Goal: Book appointment/travel/reservation

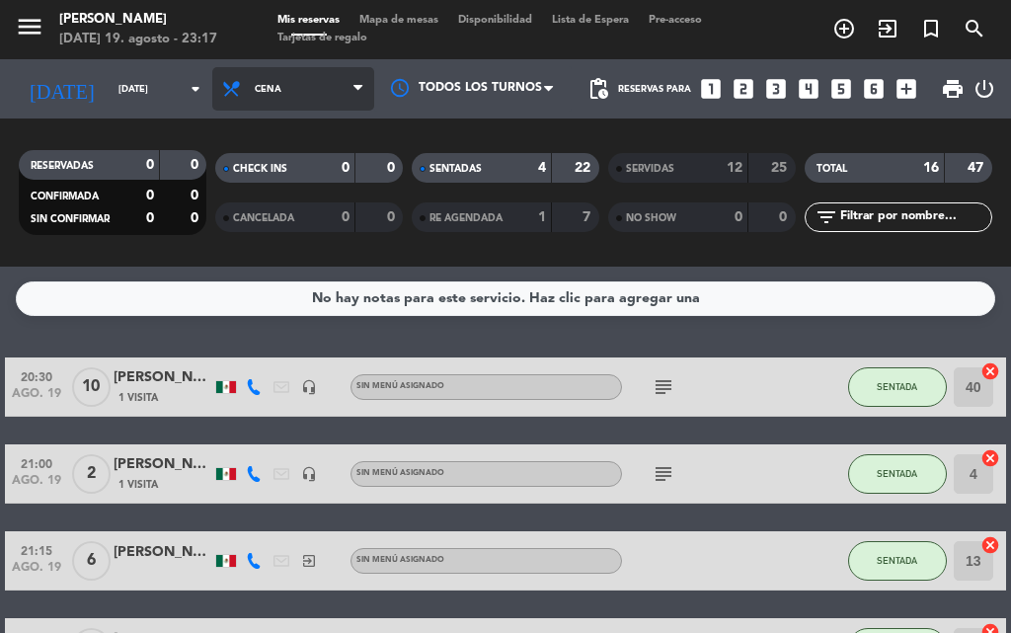
click at [300, 90] on span "Cena" at bounding box center [293, 88] width 162 height 43
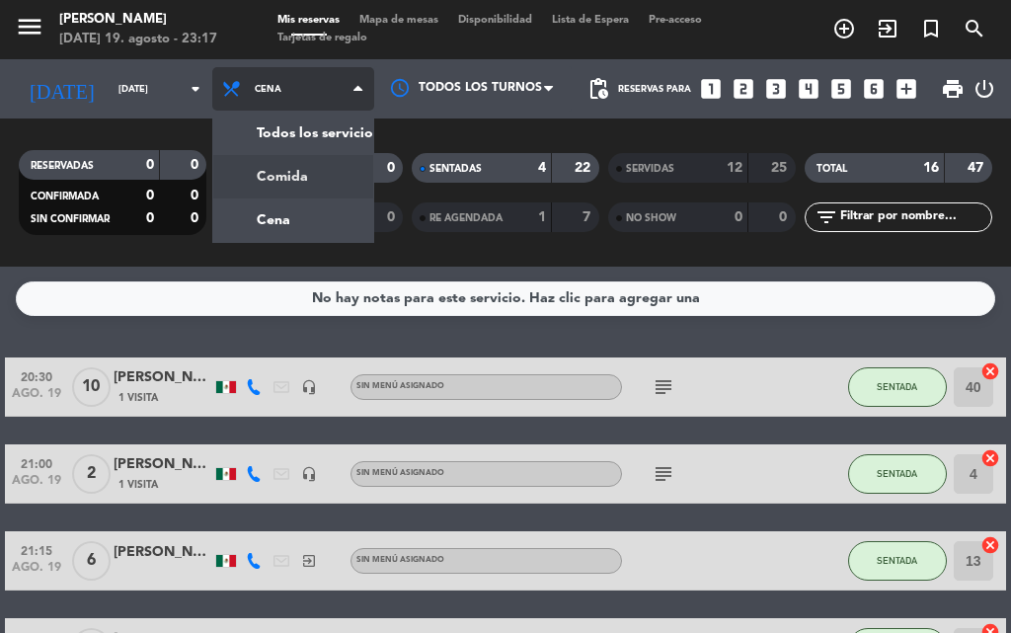
click at [282, 164] on div "menu [PERSON_NAME][DATE] 19. agosto - 23:17 Mis reservas Mapa de mesas Disponib…" at bounding box center [505, 133] width 1011 height 267
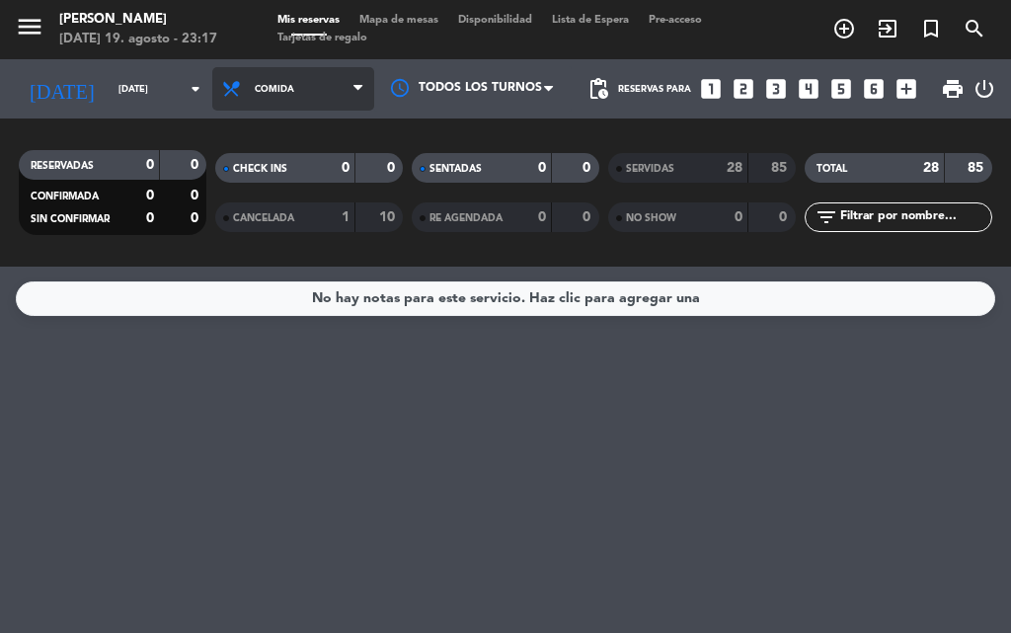
click at [285, 81] on span "Comida" at bounding box center [293, 88] width 162 height 43
click at [272, 206] on div "menu [PERSON_NAME][DATE] 19. agosto - 23:17 Mis reservas Mapa de mesas Disponib…" at bounding box center [505, 133] width 1011 height 267
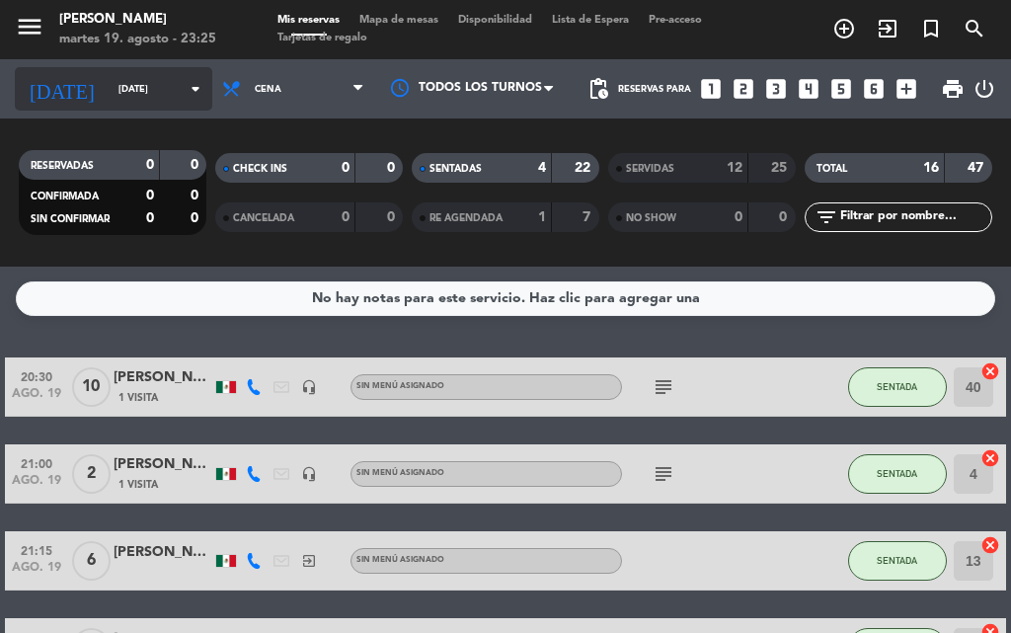
click at [148, 99] on input "[DATE]" at bounding box center [173, 89] width 129 height 31
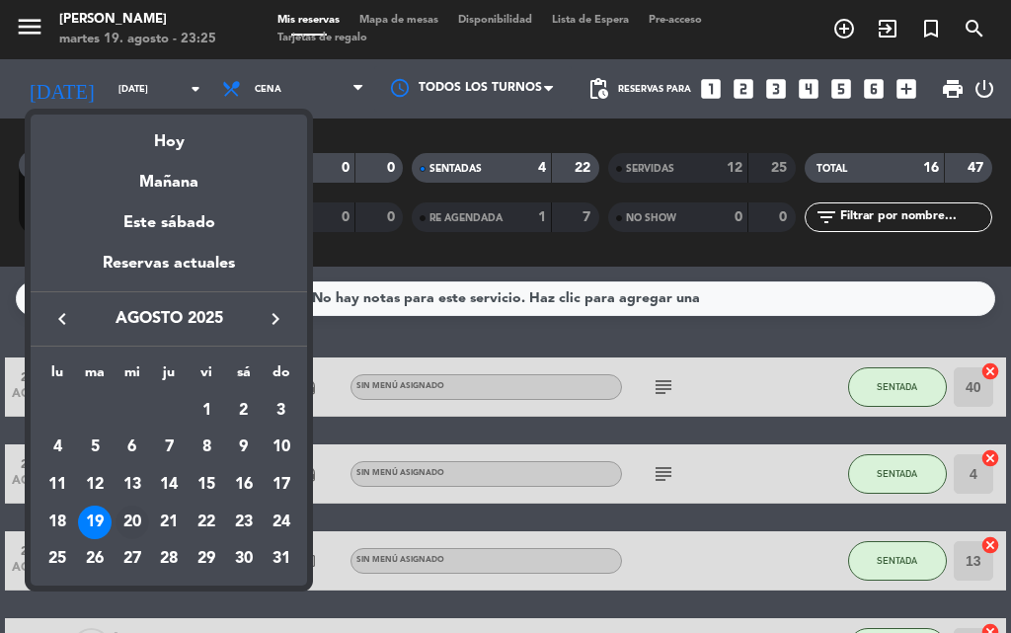
click at [132, 525] on div "20" at bounding box center [133, 523] width 34 height 34
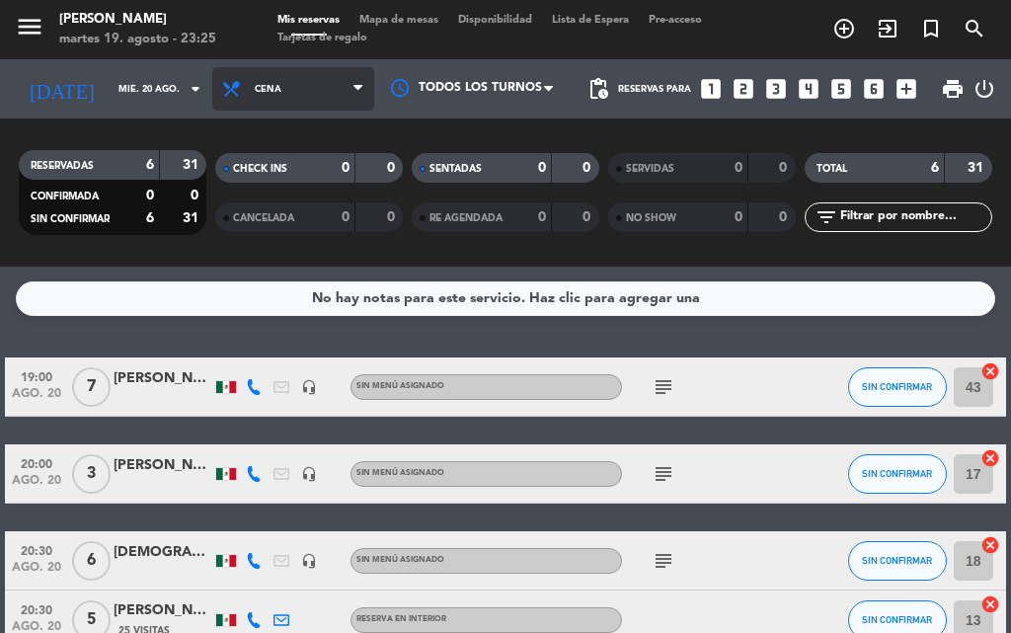
click at [271, 95] on span "Cena" at bounding box center [293, 88] width 162 height 43
click at [302, 183] on div "menu [PERSON_NAME][DATE] 19. agosto - 23:25 Mis reservas Mapa de mesas Disponib…" at bounding box center [505, 133] width 1011 height 267
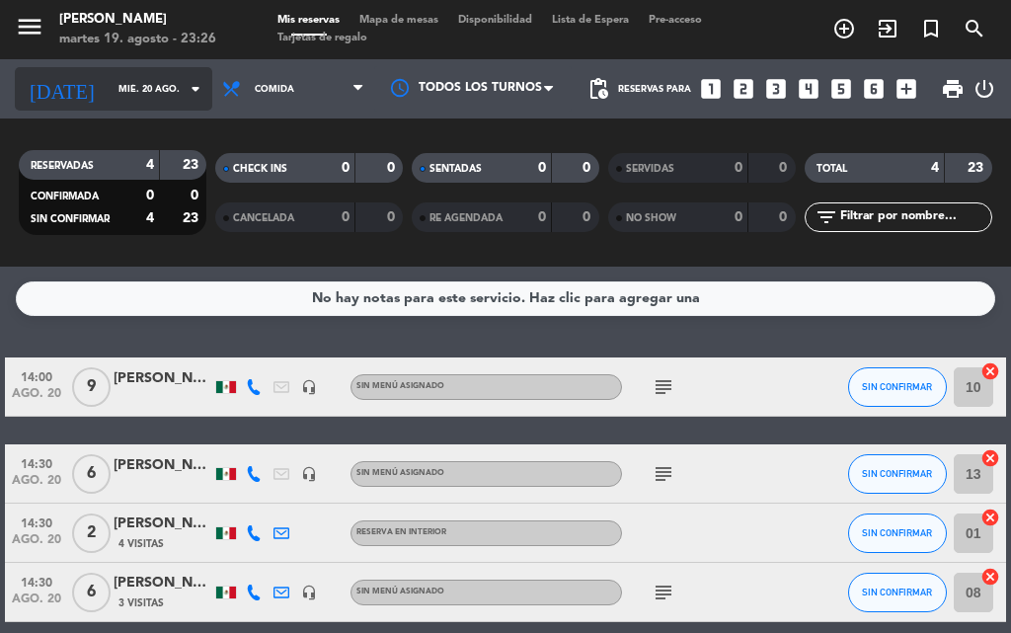
click at [156, 97] on input "mié. 20 ago." at bounding box center [173, 89] width 129 height 31
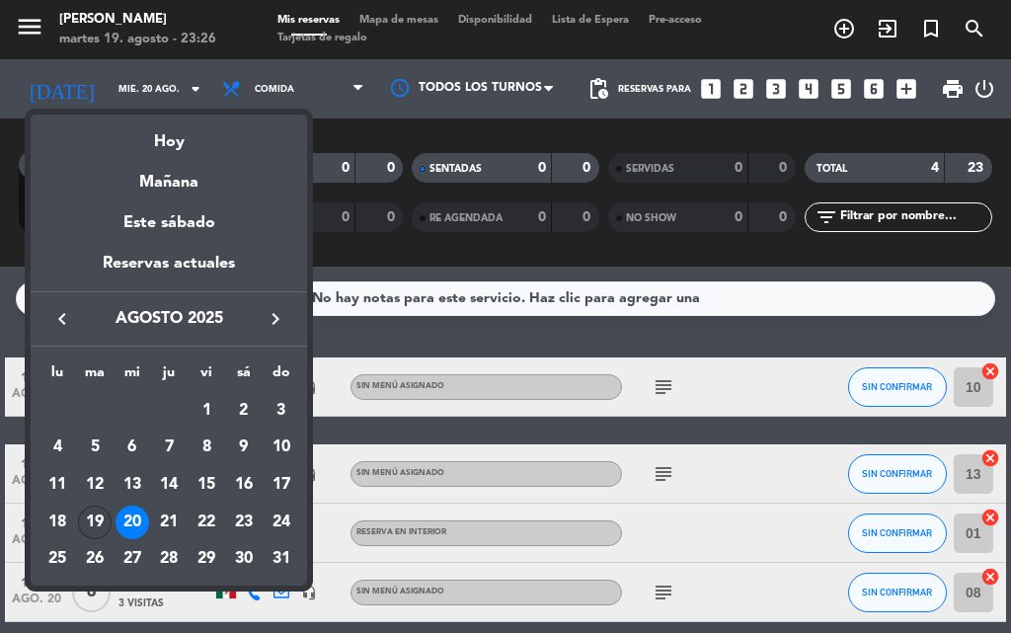
click at [91, 525] on div "19" at bounding box center [95, 523] width 34 height 34
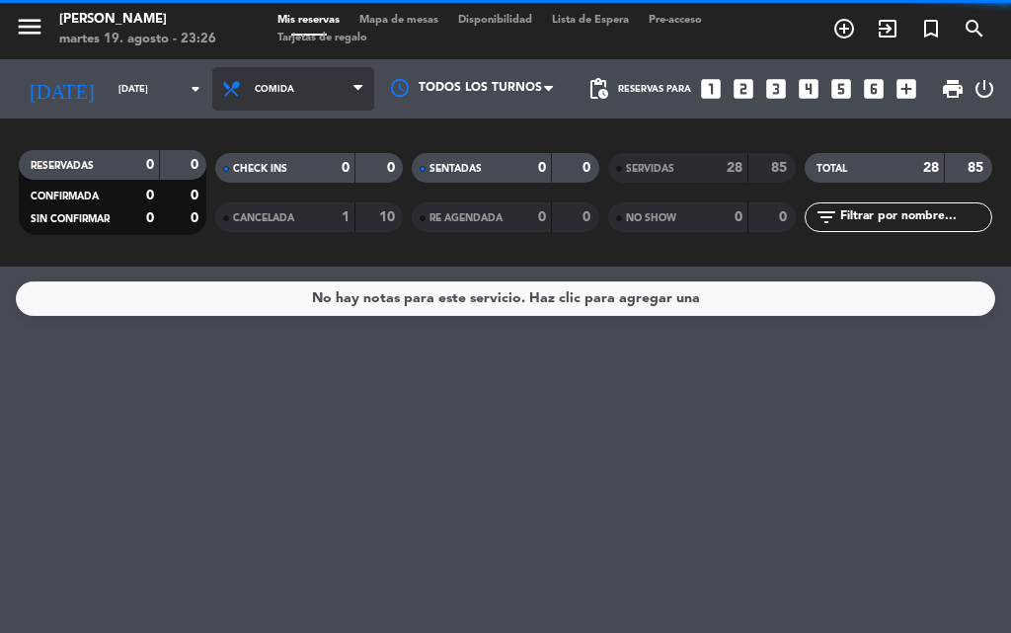
click at [301, 90] on span "Comida" at bounding box center [293, 88] width 162 height 43
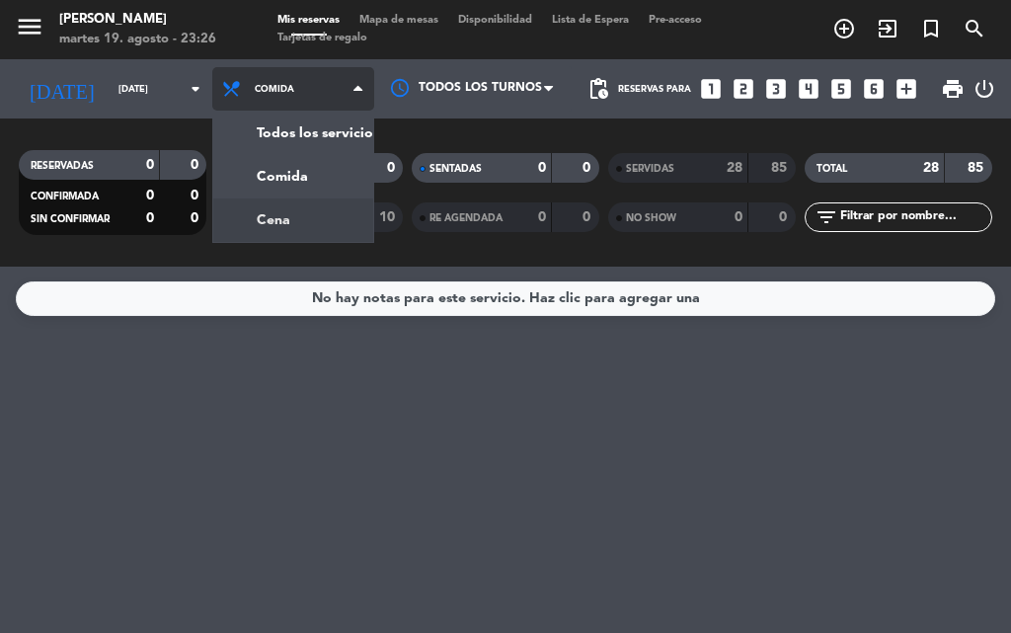
click at [278, 212] on div "menu [PERSON_NAME][DATE] 19. agosto - 23:26 Mis reservas Mapa de mesas Disponib…" at bounding box center [505, 133] width 1011 height 267
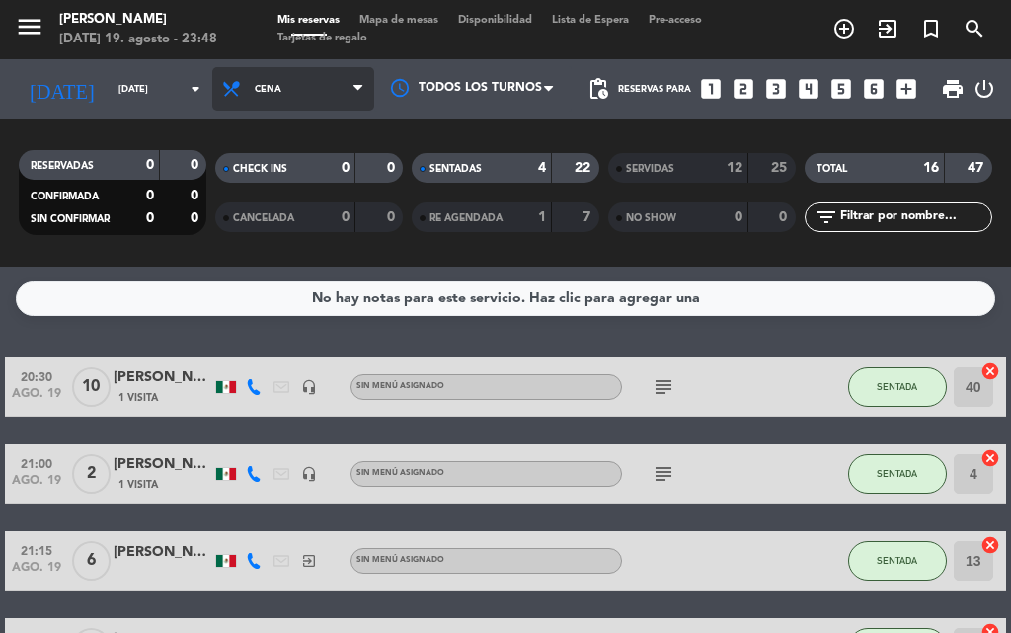
click at [283, 108] on span "Cena" at bounding box center [293, 88] width 162 height 43
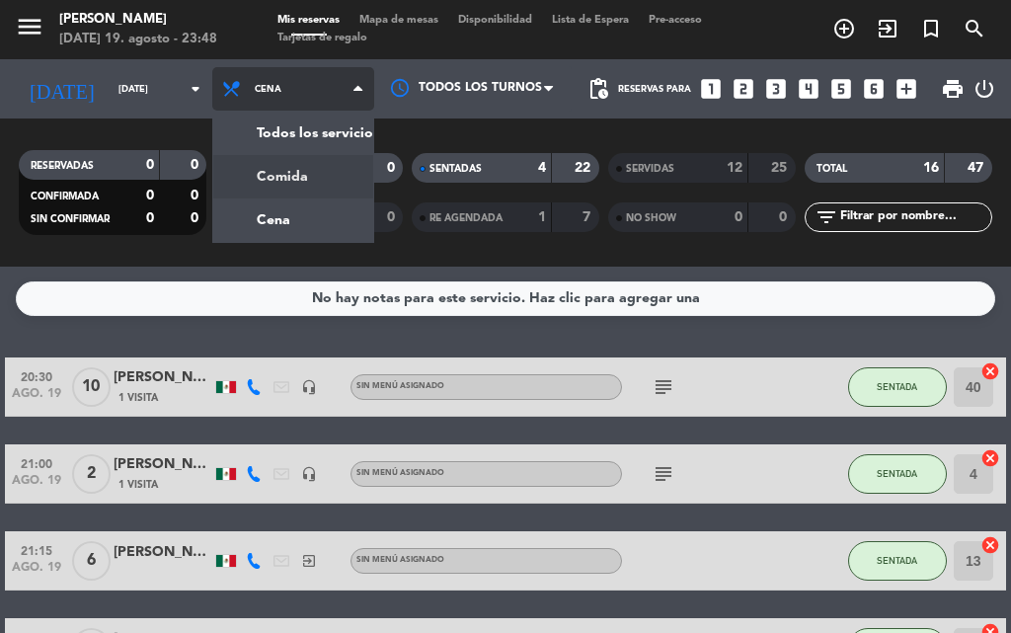
click at [280, 176] on div "menu [PERSON_NAME][DATE] 19. agosto - 23:48 Mis reservas Mapa de mesas Disponib…" at bounding box center [505, 133] width 1011 height 267
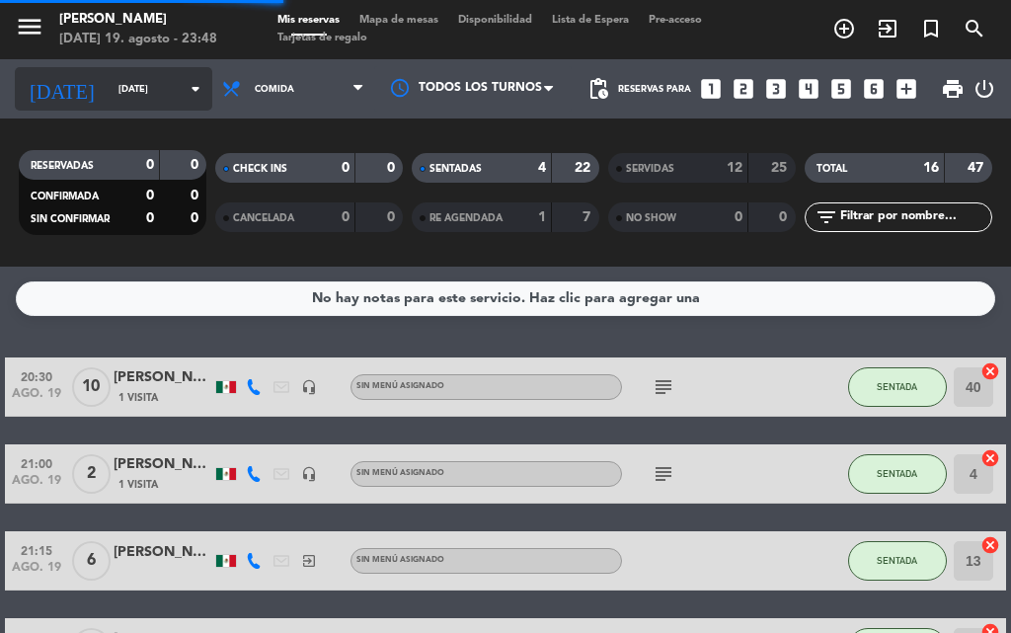
click at [147, 91] on input "[DATE]" at bounding box center [173, 89] width 129 height 31
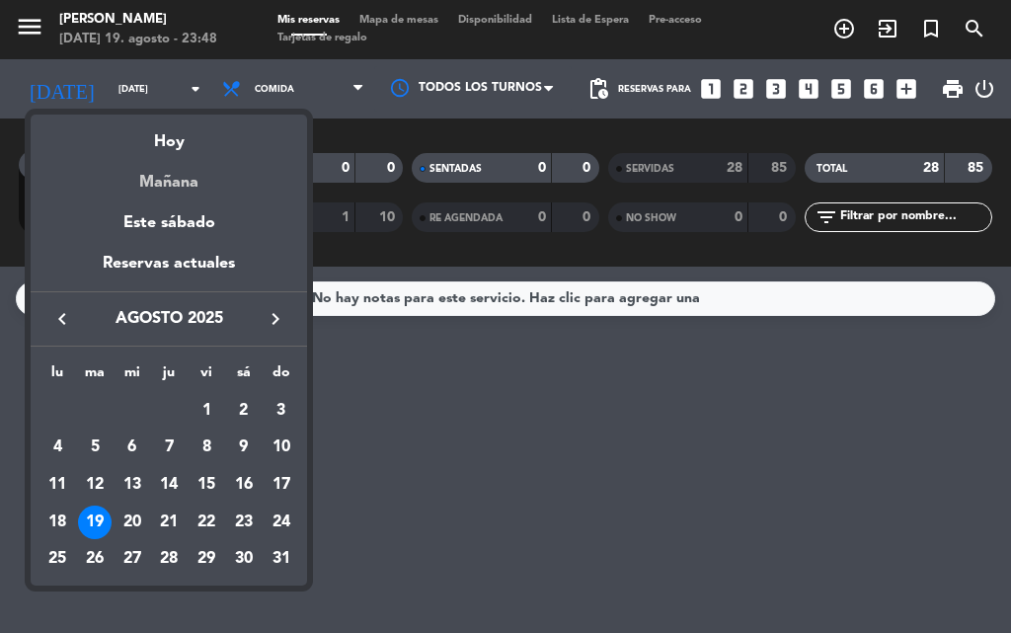
click at [169, 176] on div "Mañana" at bounding box center [169, 175] width 277 height 40
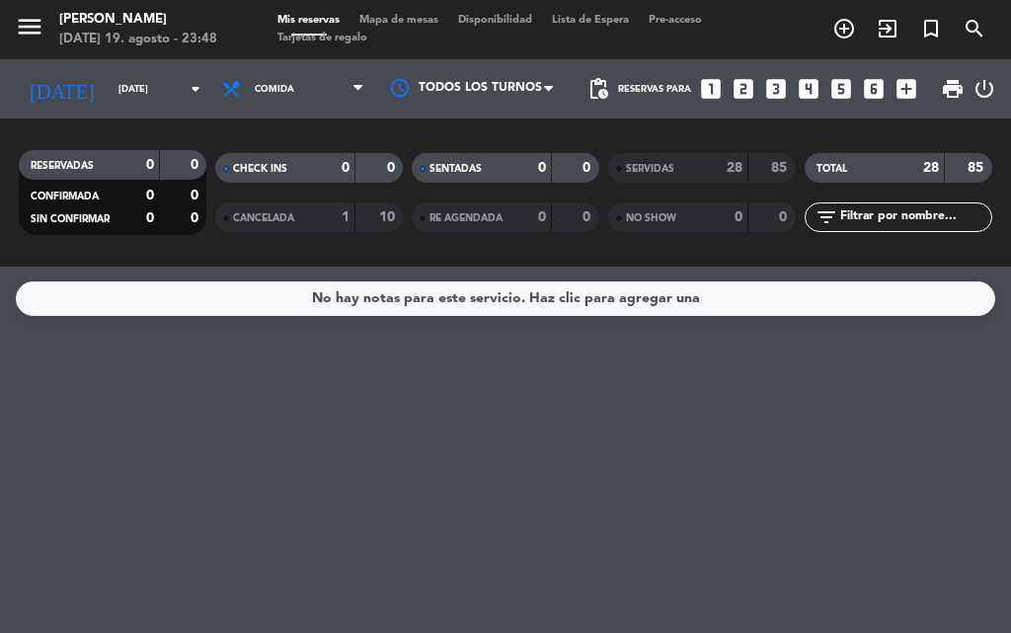
type input "mié. 20 ago."
